Goal: Information Seeking & Learning: Learn about a topic

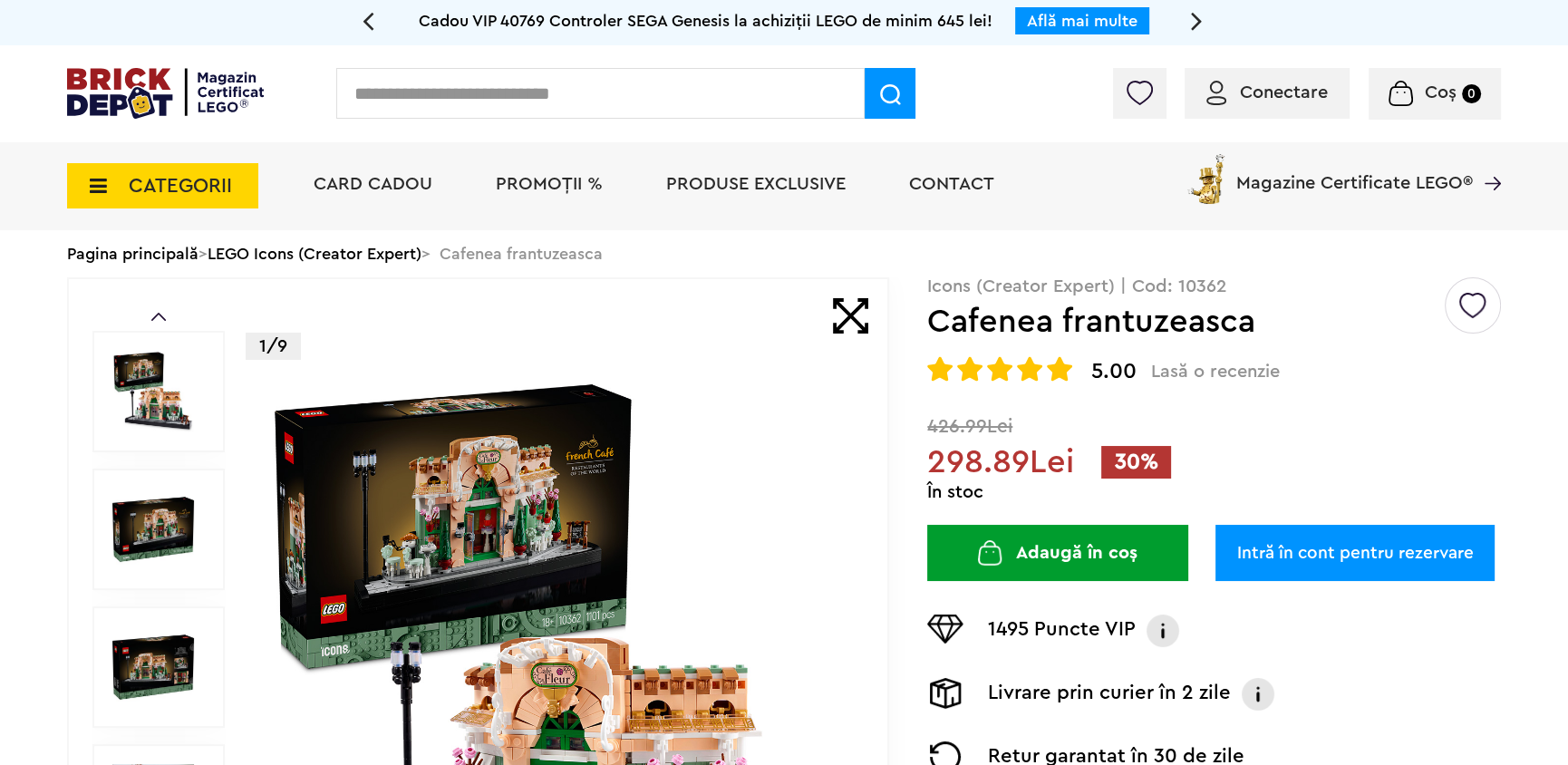
click at [1208, 282] on p "Icons (Creator Expert) | Cod: 10362" at bounding box center [1214, 286] width 574 height 18
copy p "10362"
click at [555, 181] on span "PROMOȚII %" at bounding box center [549, 184] width 107 height 18
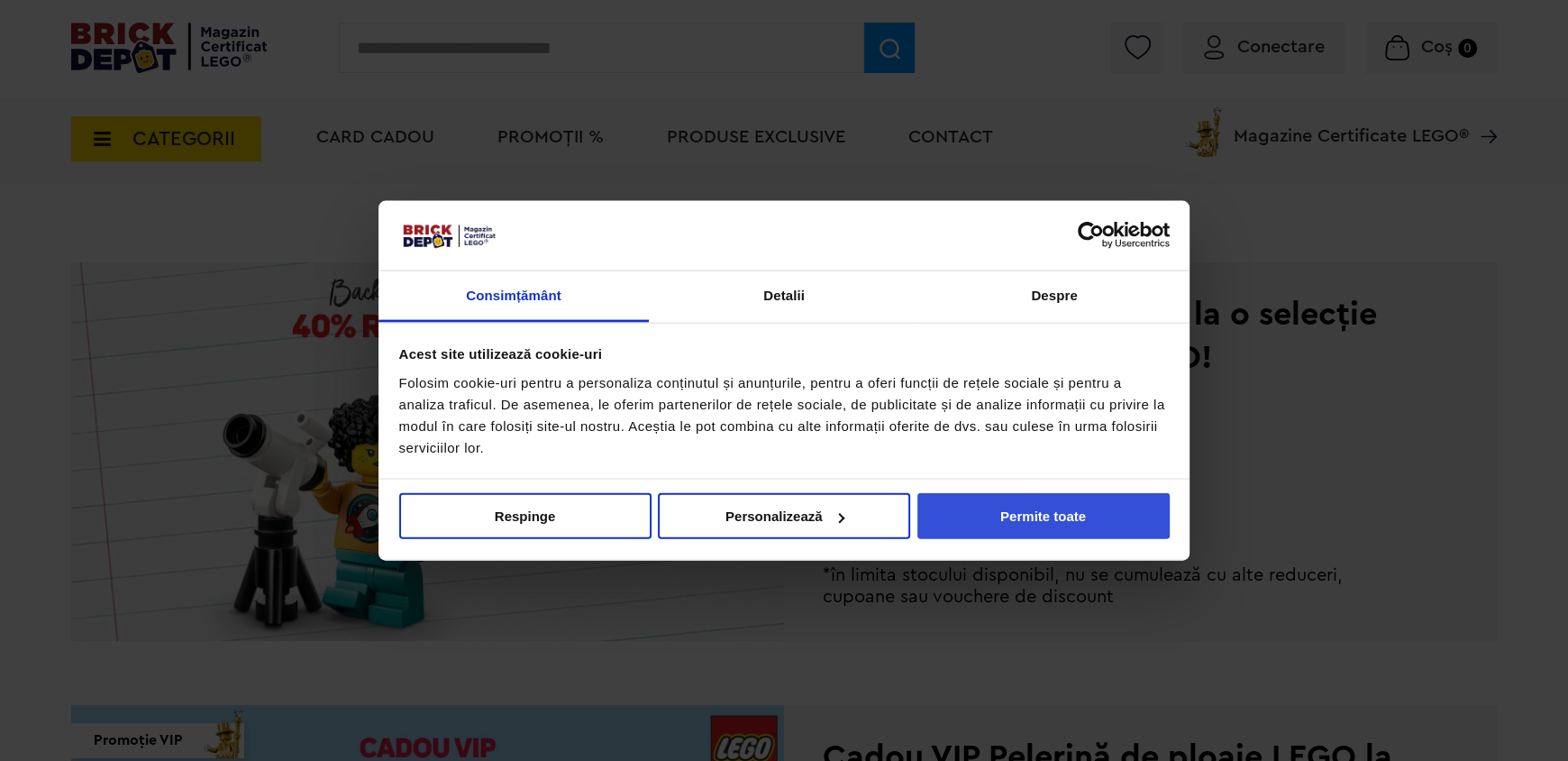
click at [1035, 522] on button "Permite toate" at bounding box center [1043, 516] width 252 height 46
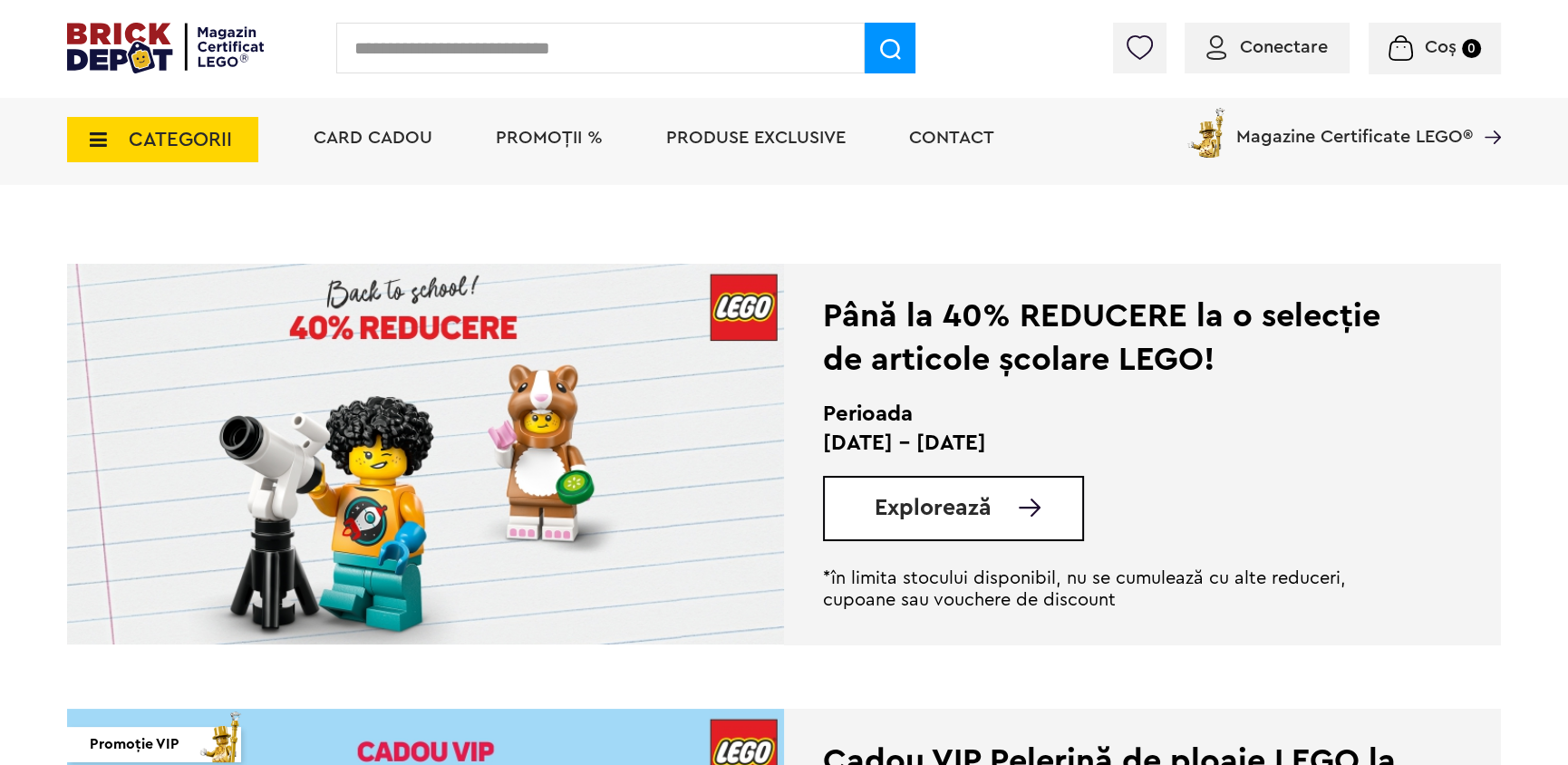
click at [996, 508] on link "Explorează" at bounding box center [979, 508] width 208 height 23
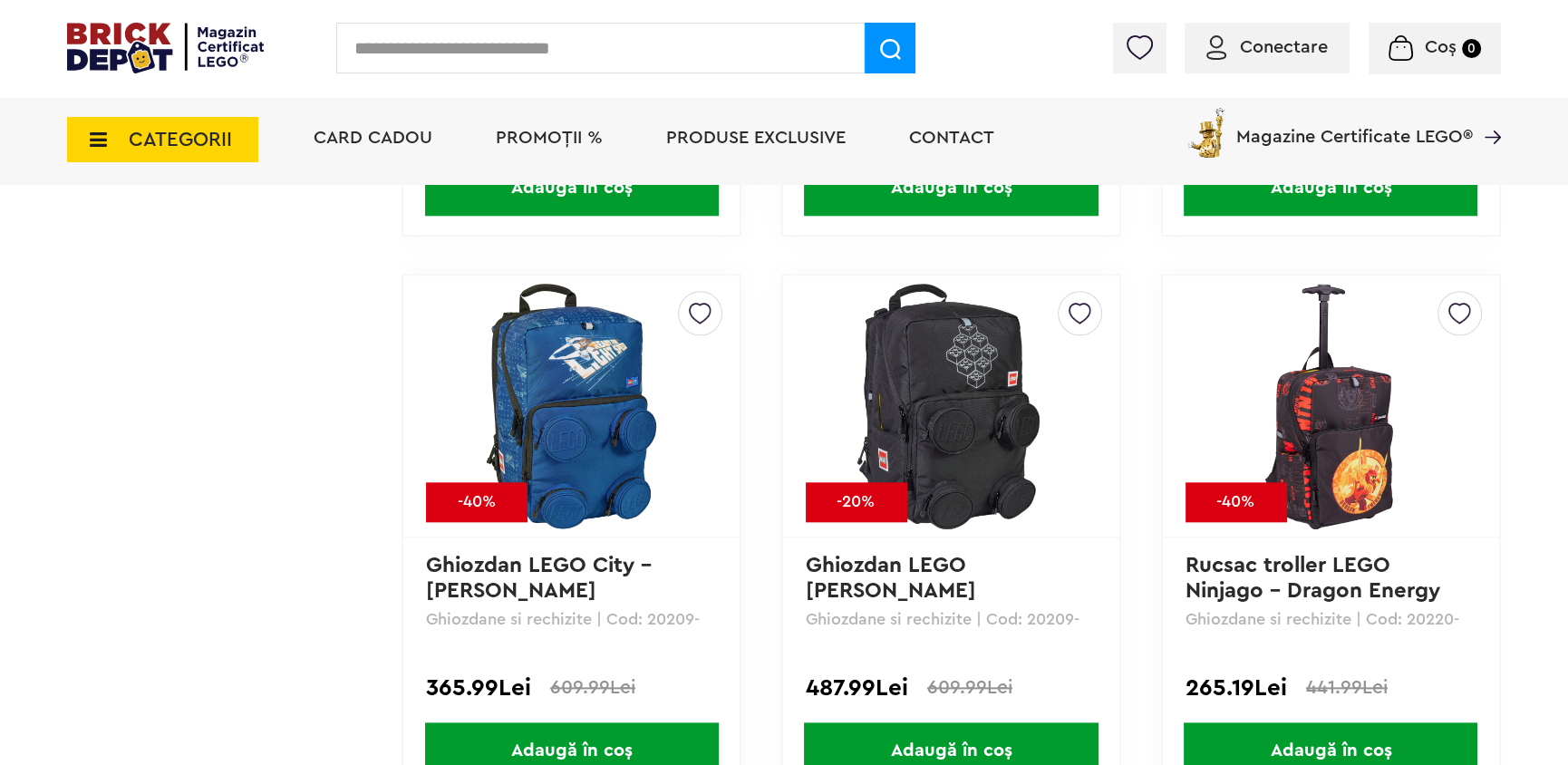
scroll to position [2316, 0]
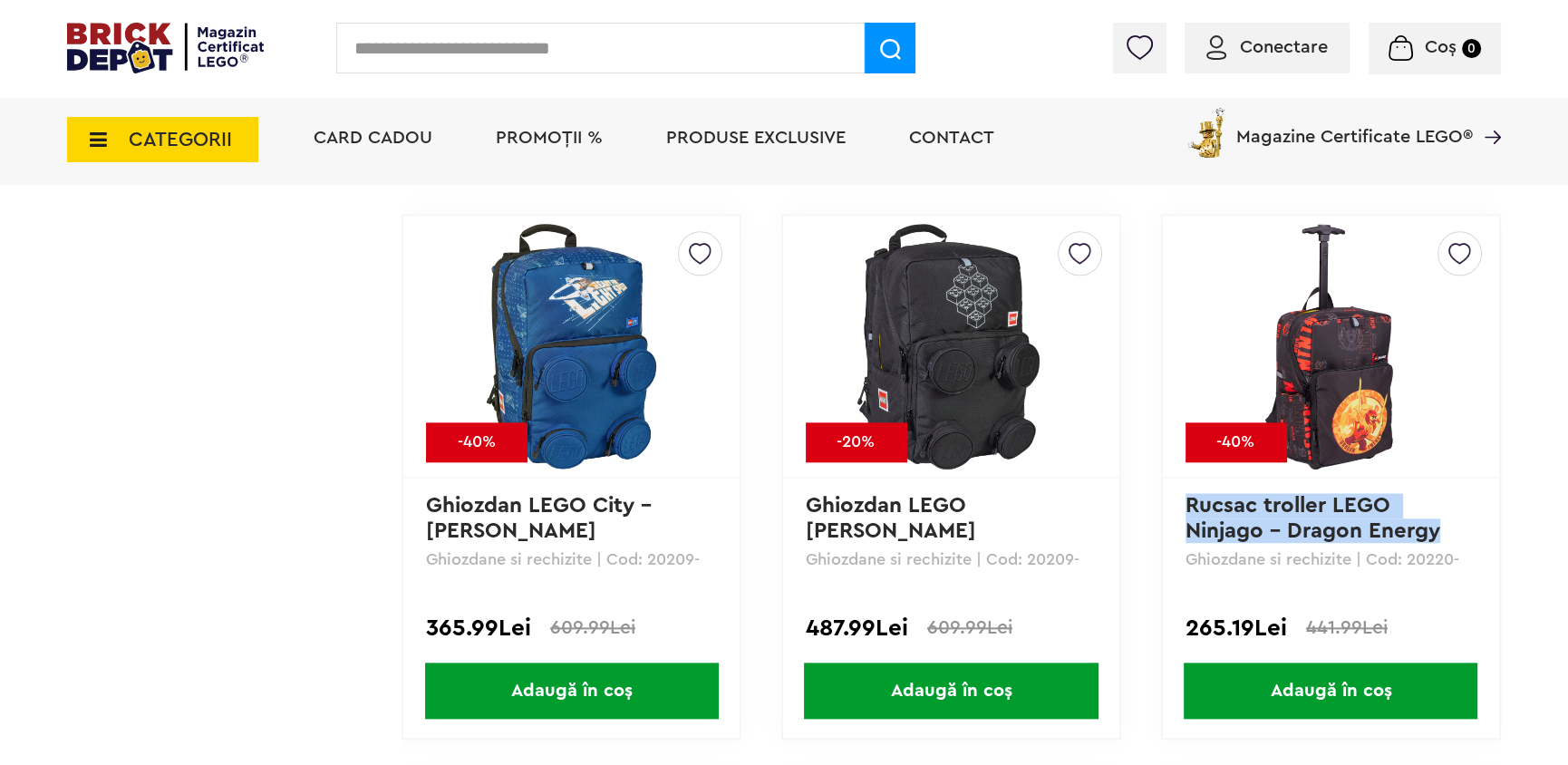
drag, startPoint x: 1183, startPoint y: 504, endPoint x: 1450, endPoint y: 533, distance: 268.6
click at [1450, 533] on div "Creează o listă nouă -40% Rucsac troller LEGO Ninjago - Dragon Energy Ghiozdane…" at bounding box center [1332, 477] width 340 height 526
copy link "Rucsac troller LEGO Ninjago - Dragon Energy"
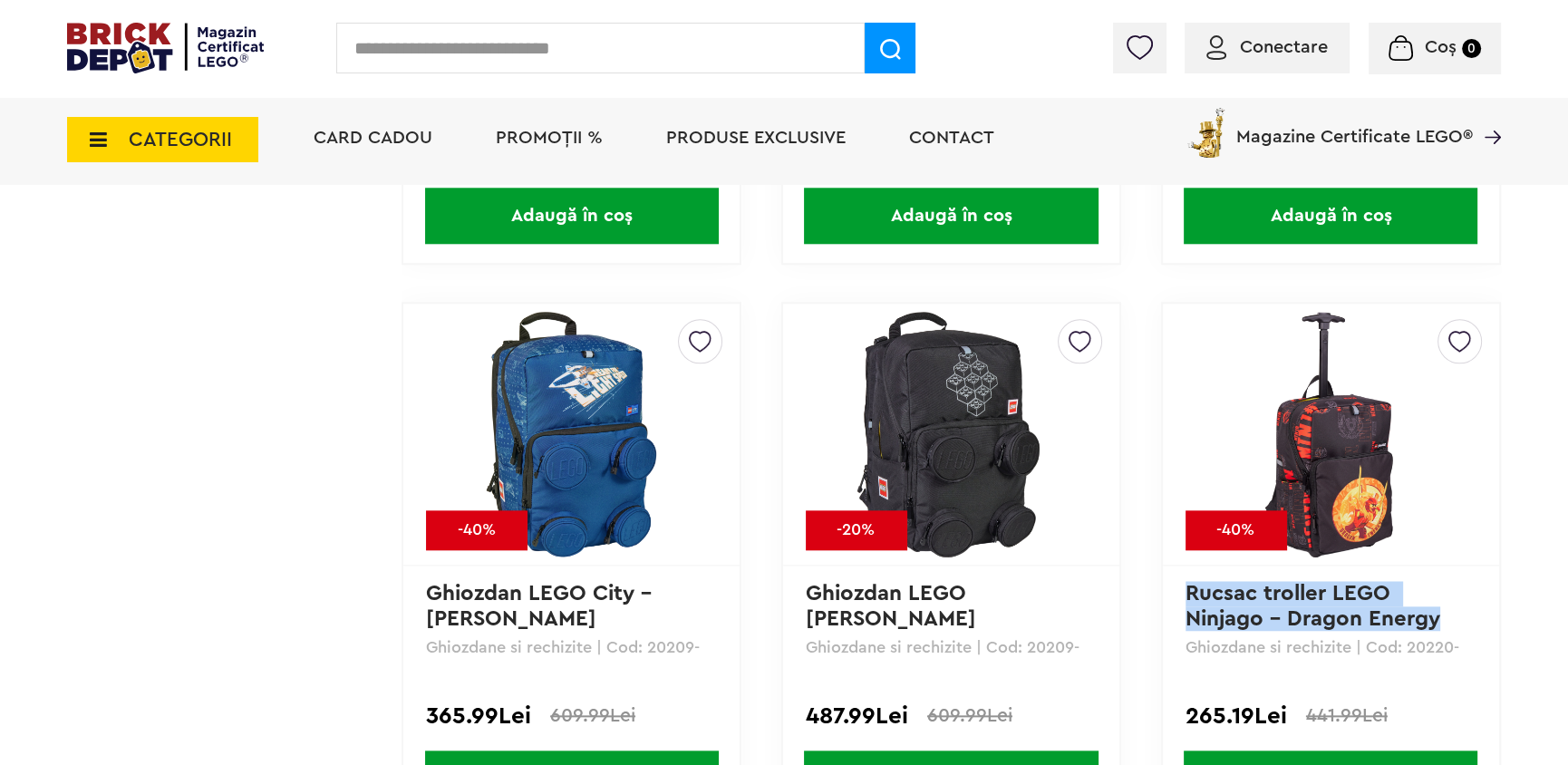
scroll to position [2226, 0]
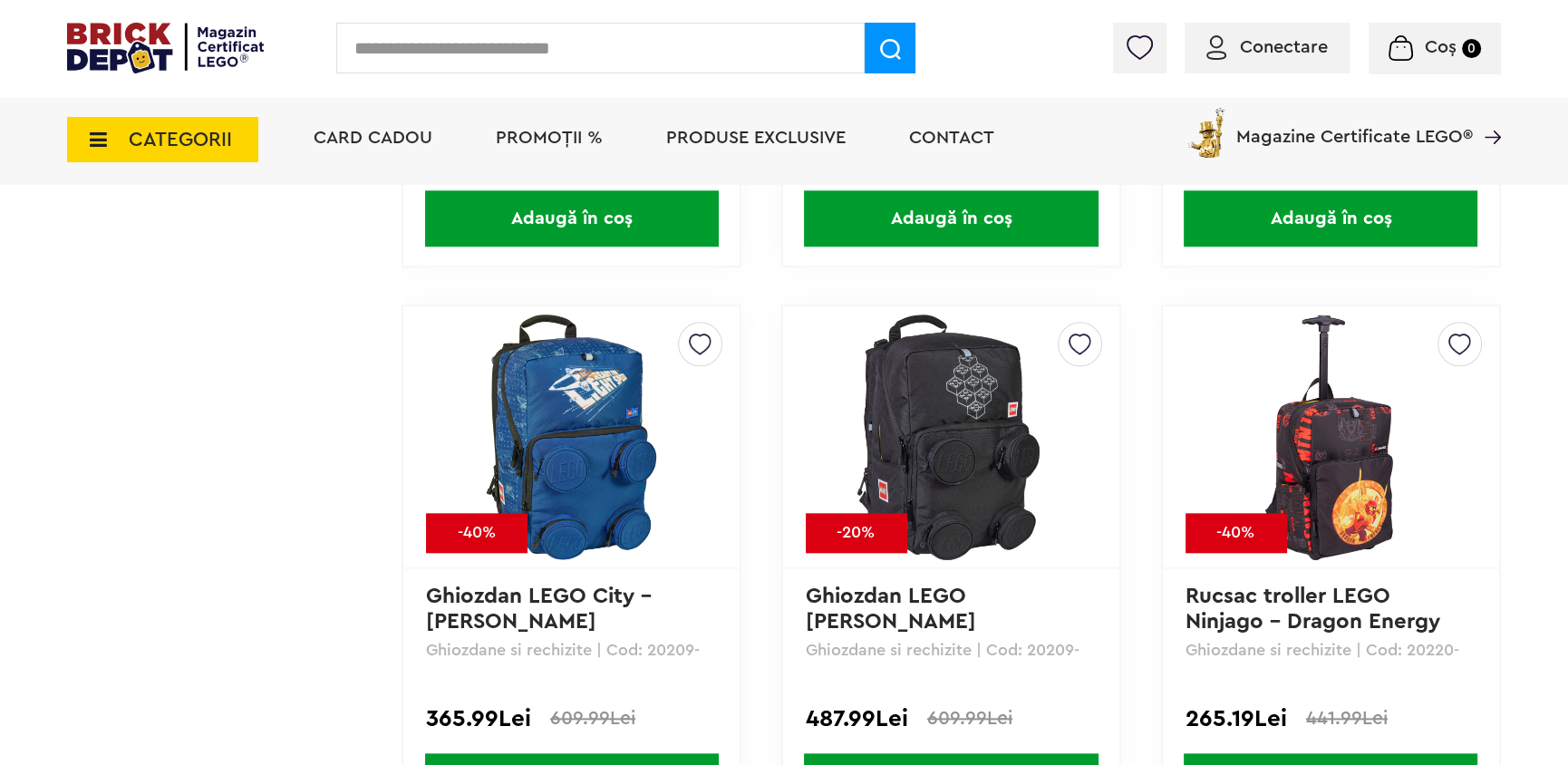
click at [575, 123] on li "PROMOȚII %" at bounding box center [549, 139] width 143 height 87
click at [563, 133] on span "PROMOȚII %" at bounding box center [549, 137] width 107 height 18
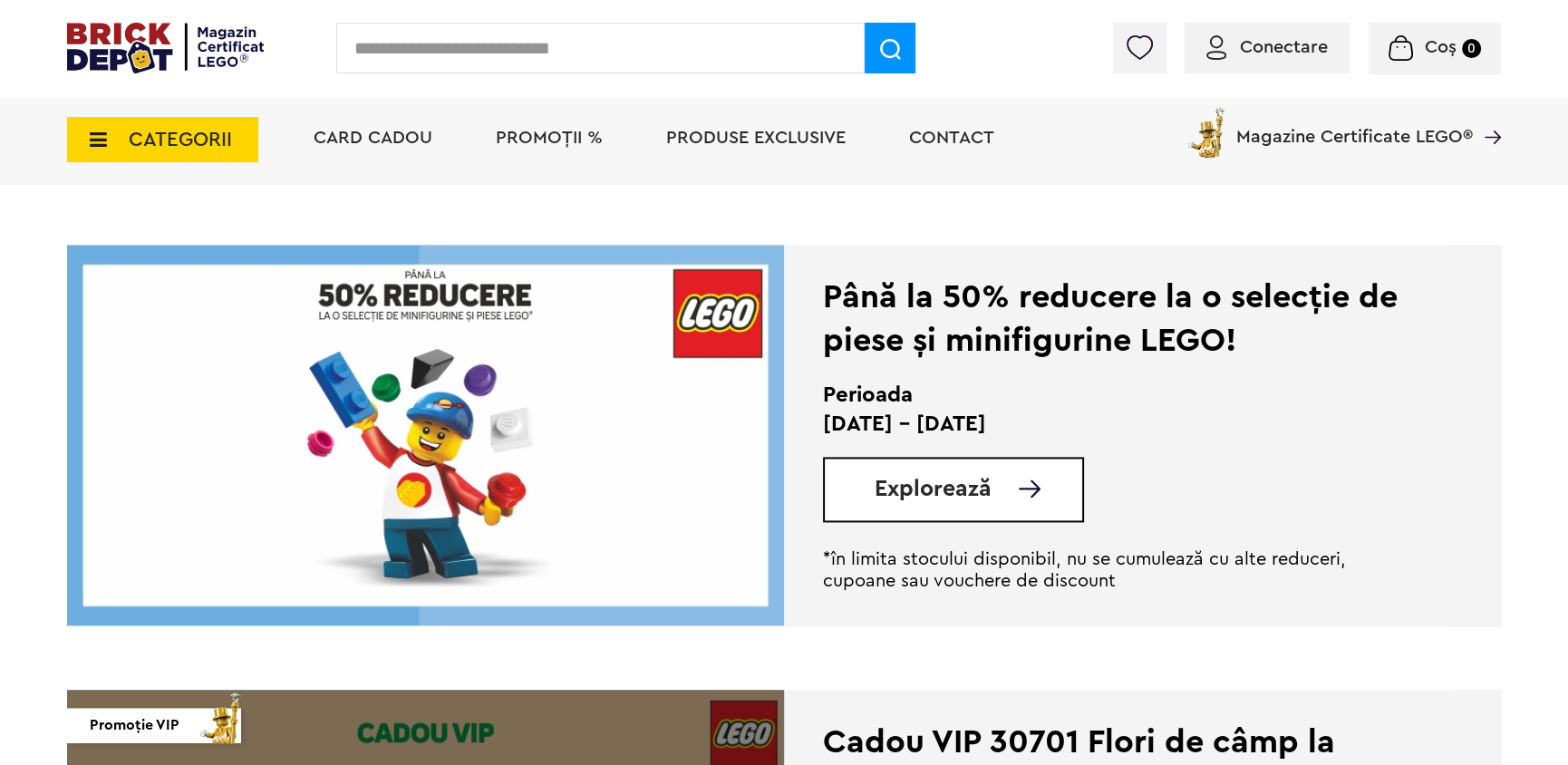
scroll to position [3080, 0]
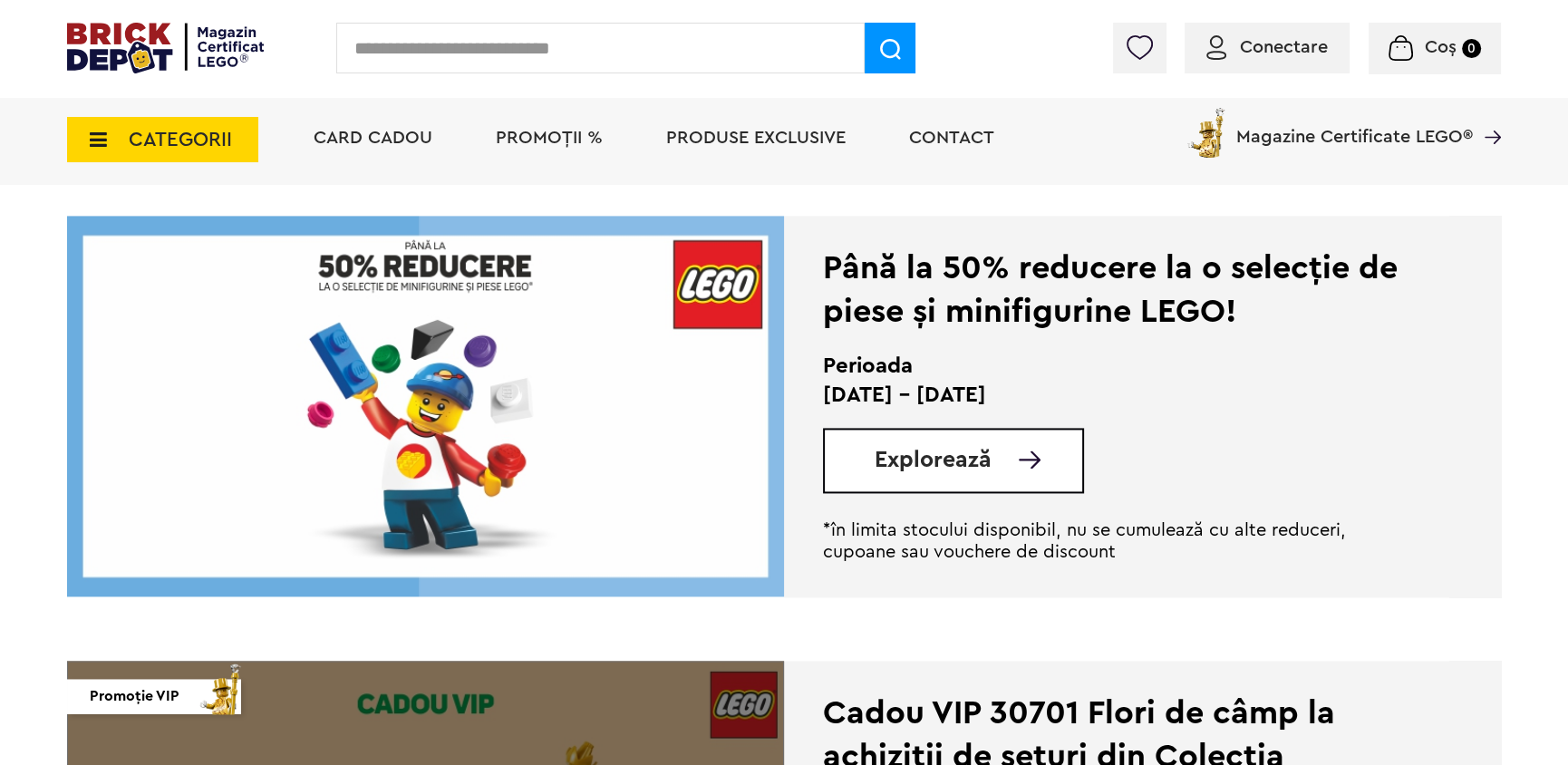
drag, startPoint x: 1010, startPoint y: 470, endPoint x: 907, endPoint y: 434, distance: 109.1
drag, startPoint x: 907, startPoint y: 434, endPoint x: 898, endPoint y: 459, distance: 26.6
click at [898, 459] on span "Explorează" at bounding box center [933, 460] width 117 height 23
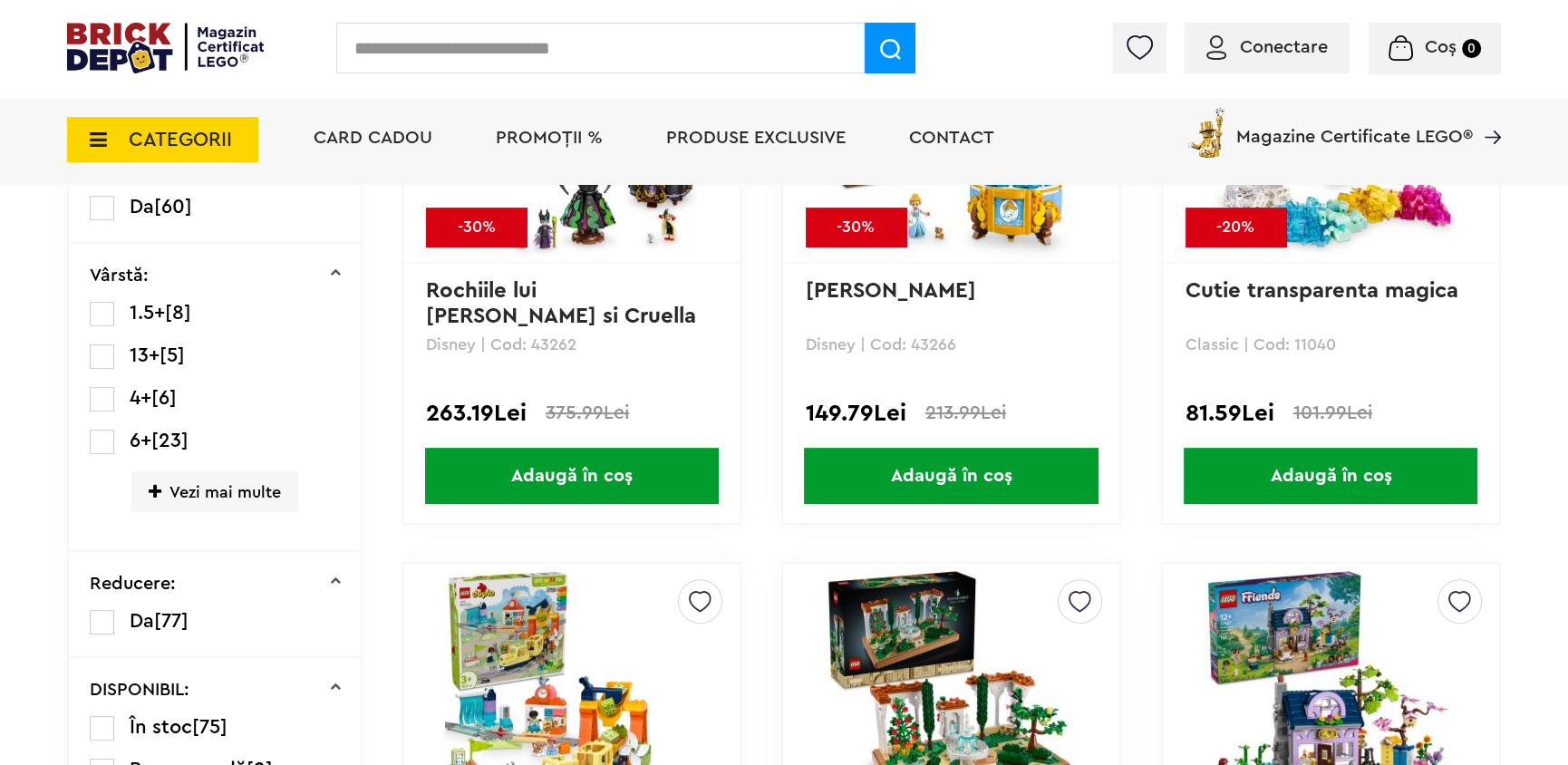
scroll to position [1177, 0]
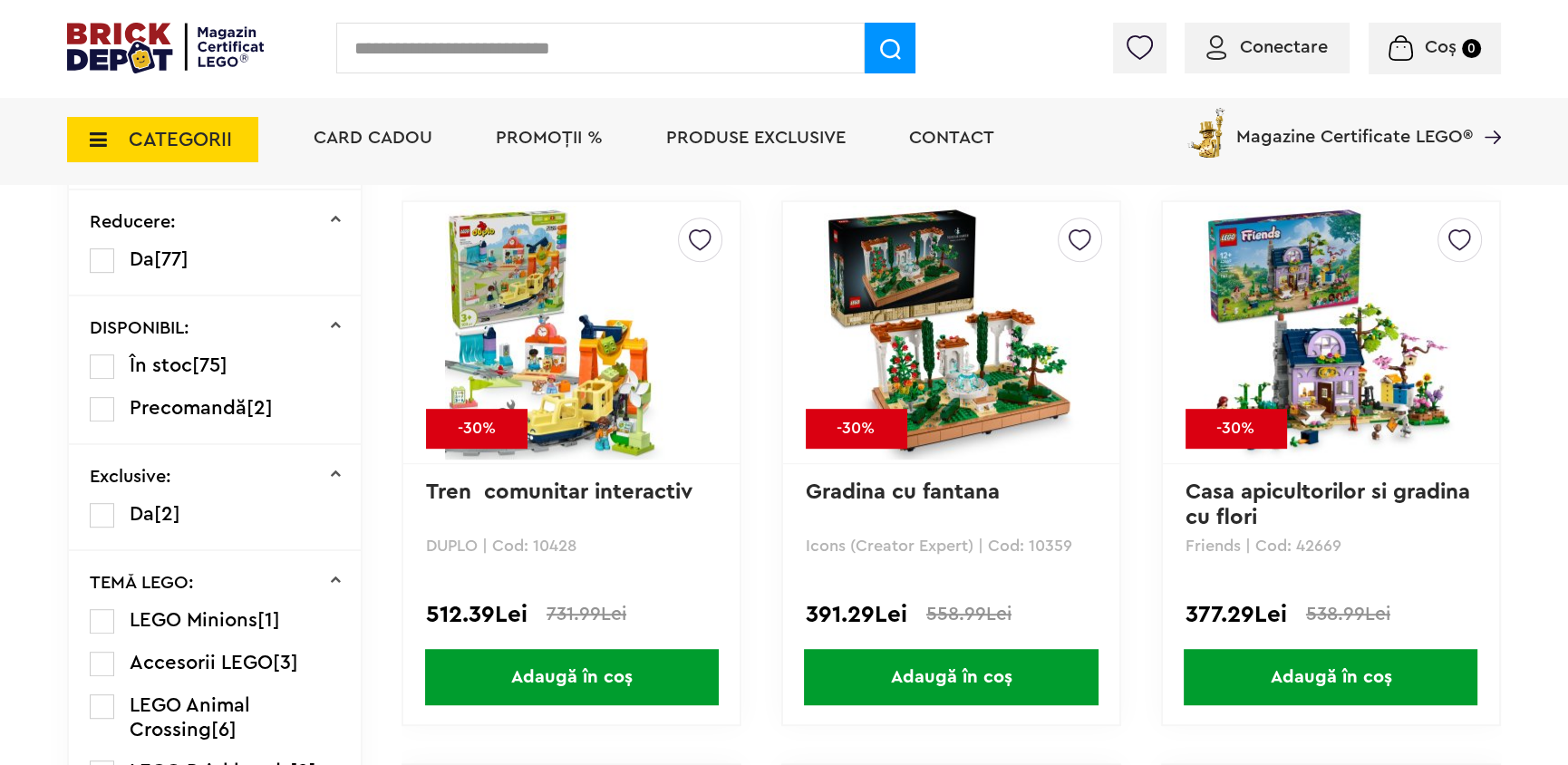
click at [1319, 545] on p "Friends | Cod: 42669" at bounding box center [1331, 545] width 291 height 16
copy p "42669"
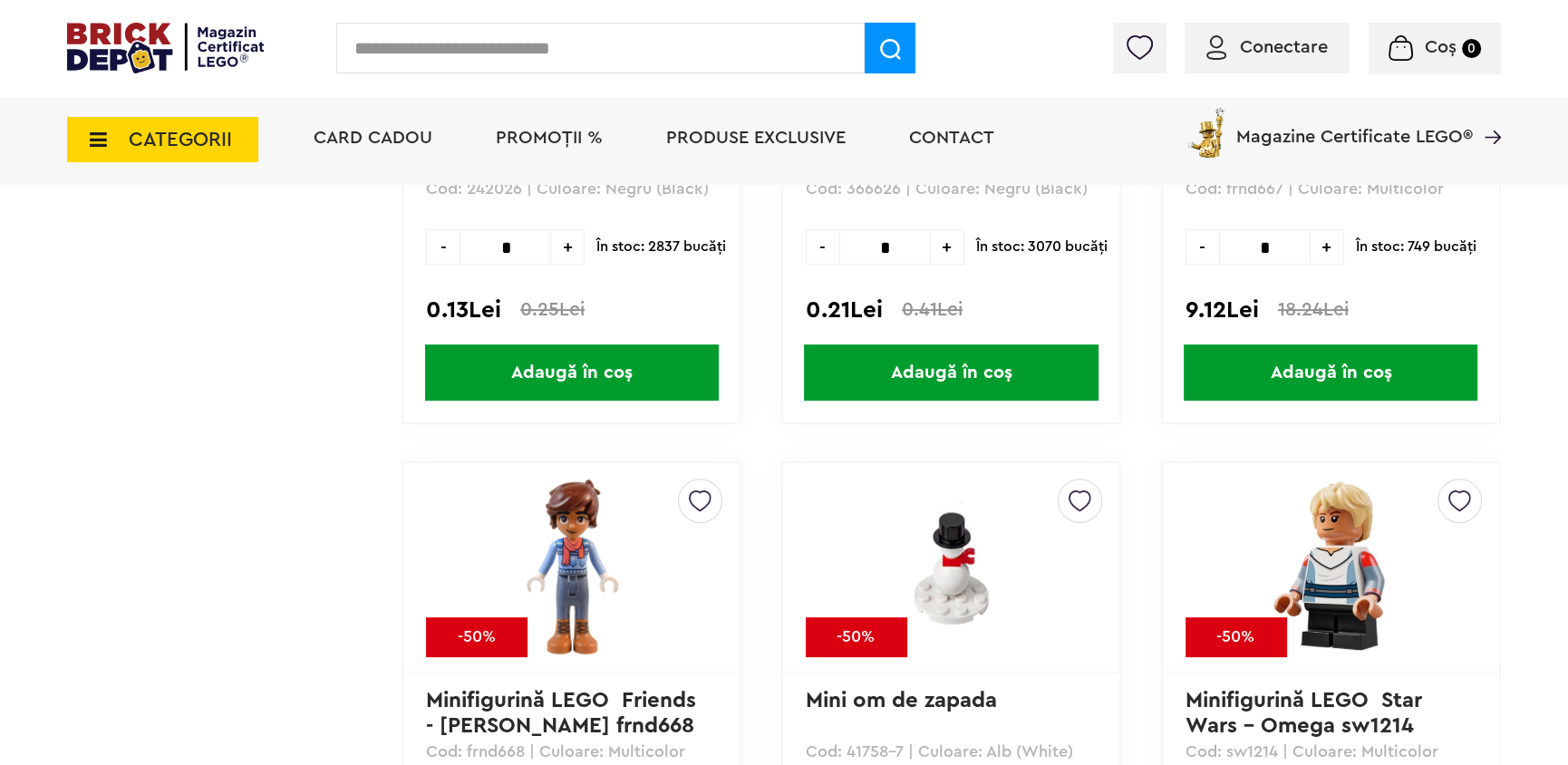
scroll to position [18009, 0]
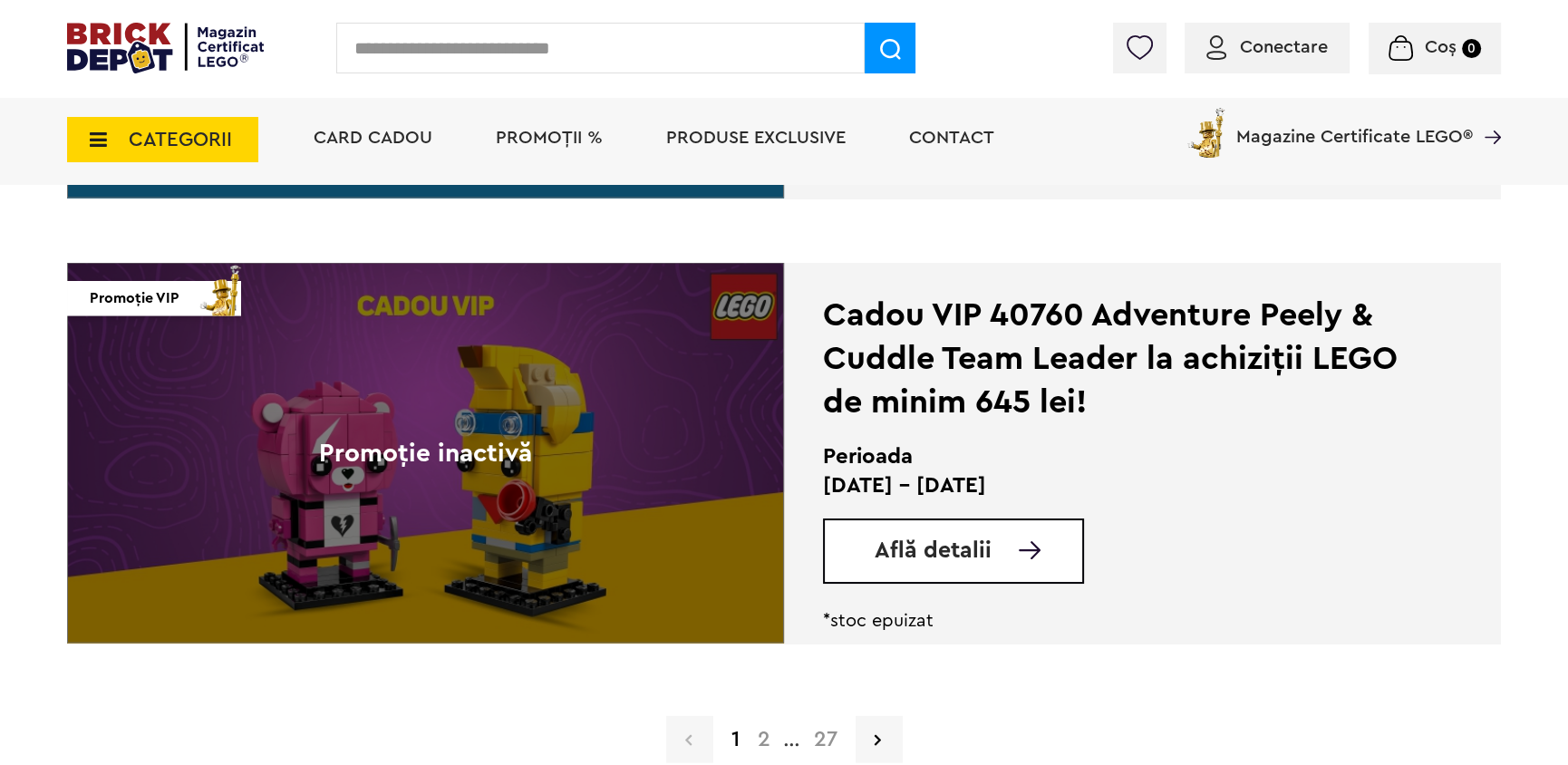
scroll to position [4350, 0]
